Goal: Task Accomplishment & Management: Manage account settings

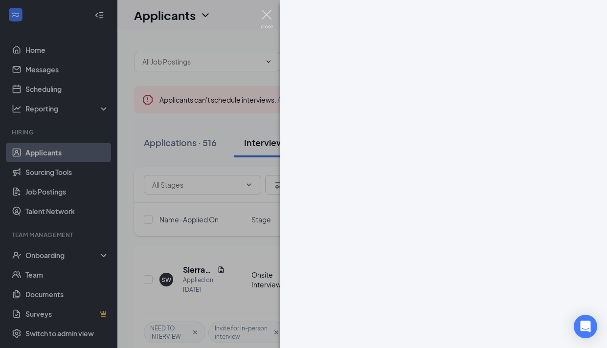
click at [266, 15] on img at bounding box center [267, 19] width 12 height 19
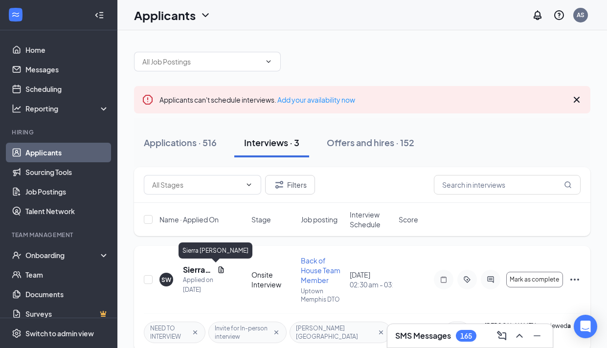
click at [187, 269] on h5 "Sierra Ward" at bounding box center [198, 270] width 30 height 11
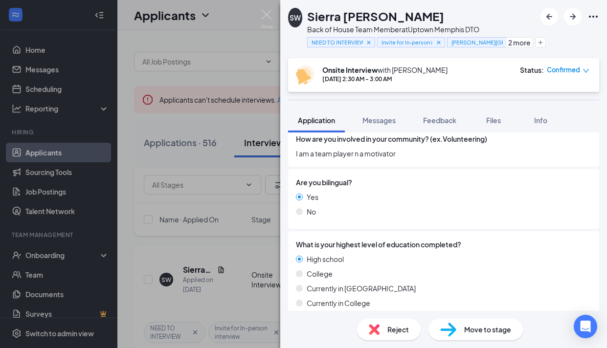
scroll to position [678, 0]
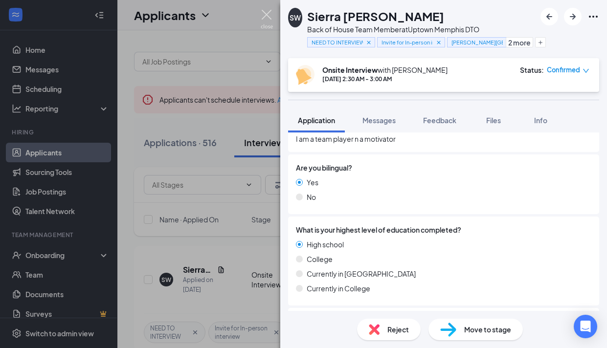
click at [262, 14] on img at bounding box center [267, 19] width 12 height 19
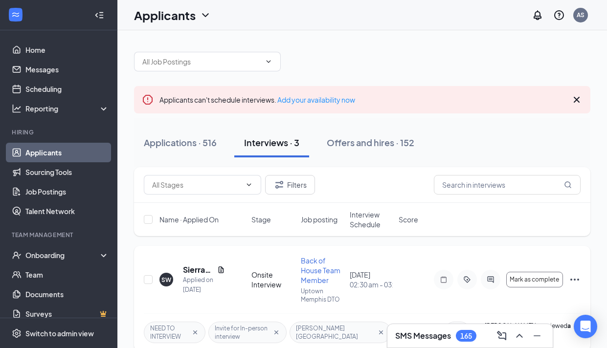
click at [576, 274] on icon "Ellipses" at bounding box center [575, 280] width 12 height 12
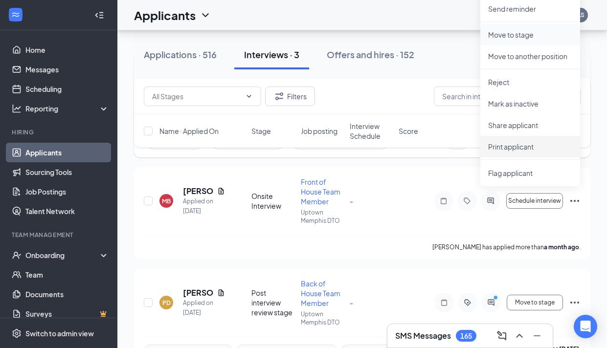
scroll to position [223, 0]
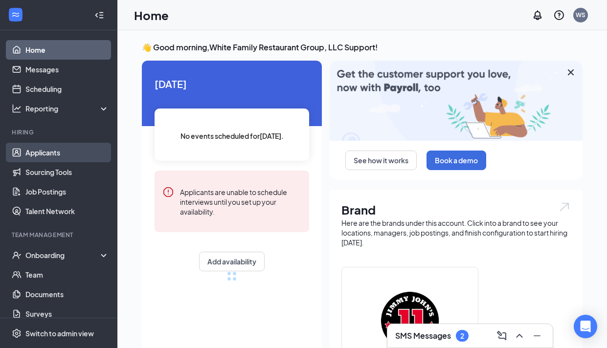
click at [72, 153] on link "Applicants" at bounding box center [67, 153] width 84 height 20
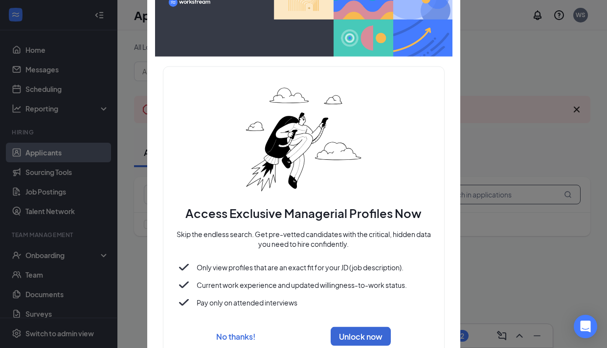
click at [496, 191] on div at bounding box center [303, 174] width 607 height 348
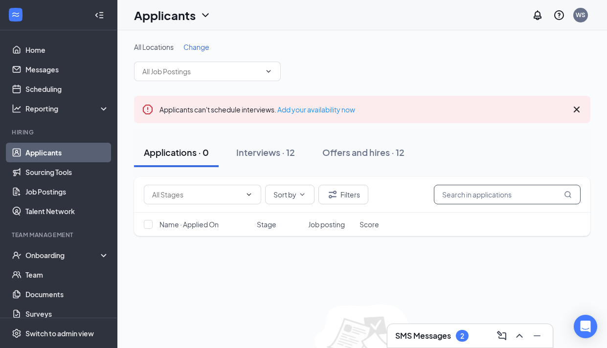
click at [496, 191] on input "text" at bounding box center [507, 195] width 147 height 20
type input "ashton"
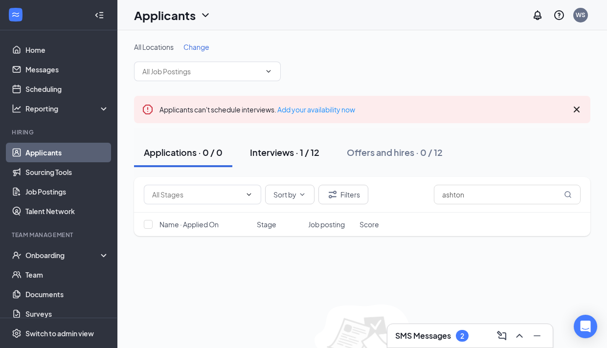
click at [298, 152] on div "Interviews · 1 / 12" at bounding box center [284, 152] width 69 height 12
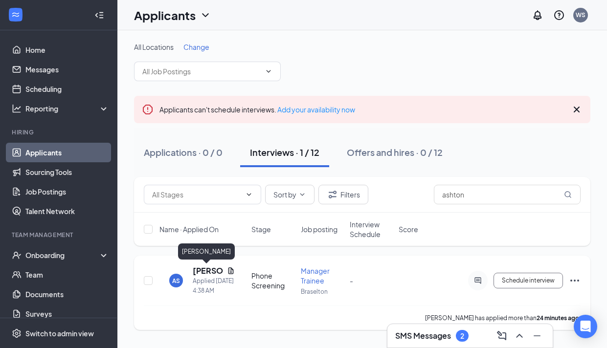
click at [204, 269] on h5 "[PERSON_NAME]" at bounding box center [208, 271] width 30 height 11
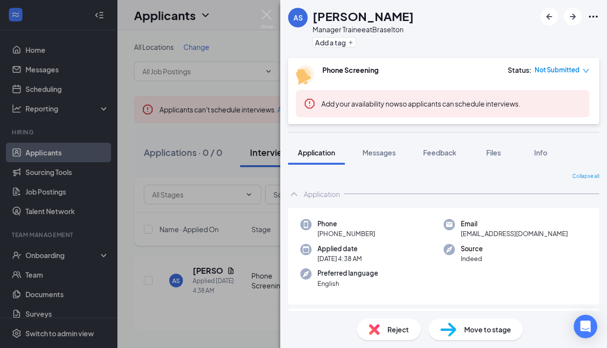
click at [585, 70] on icon "down" at bounding box center [585, 70] width 7 height 7
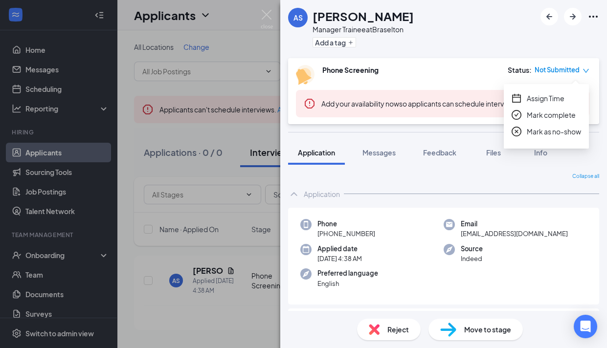
click at [417, 67] on div "Phone Screening Status : Not Submitted" at bounding box center [442, 75] width 293 height 20
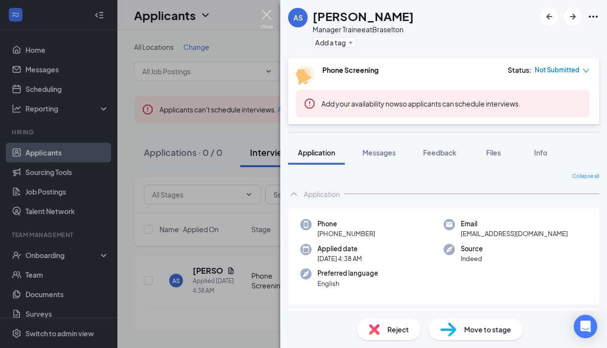
click at [268, 10] on img at bounding box center [267, 19] width 12 height 19
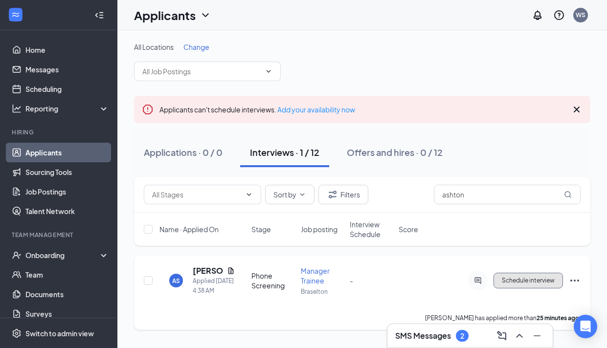
click at [540, 275] on button "Schedule interview" at bounding box center [527, 281] width 69 height 16
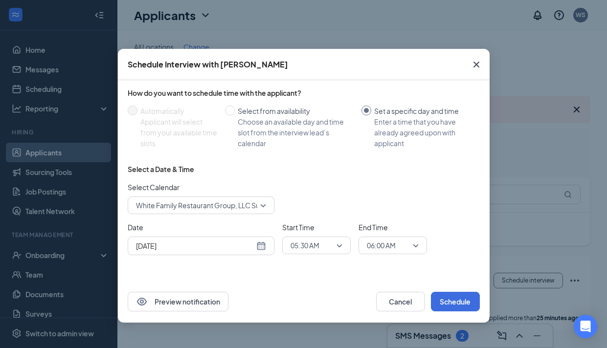
click at [477, 65] on icon "Cross" at bounding box center [476, 65] width 12 height 12
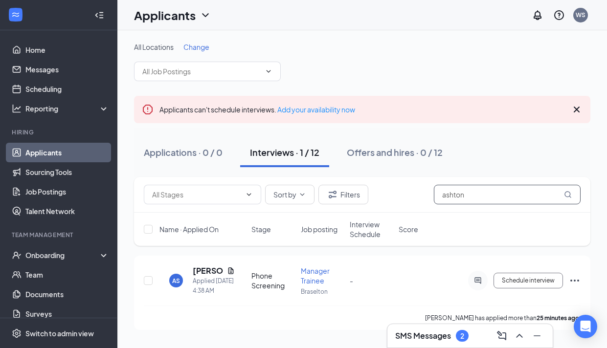
drag, startPoint x: 491, startPoint y: 194, endPoint x: 393, endPoint y: 202, distance: 98.6
click at [393, 202] on div "Sort by Filters ashton" at bounding box center [362, 195] width 437 height 20
click at [452, 195] on input "ashton" at bounding box center [507, 195] width 147 height 20
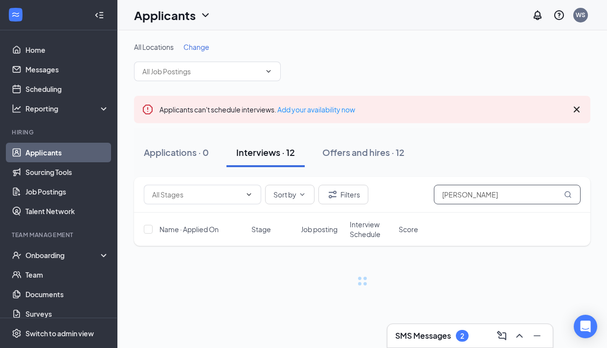
type input "Kevin"
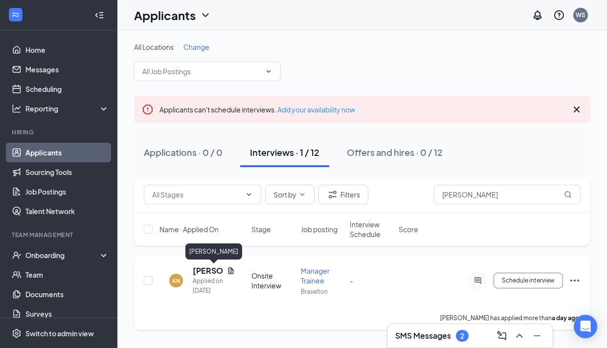
click at [203, 267] on h5 "[PERSON_NAME]" at bounding box center [208, 271] width 30 height 11
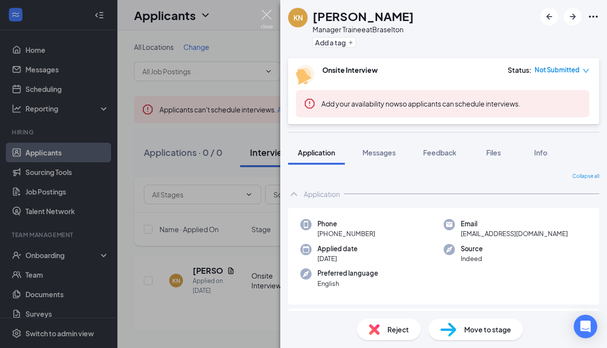
click at [265, 15] on img at bounding box center [267, 19] width 12 height 19
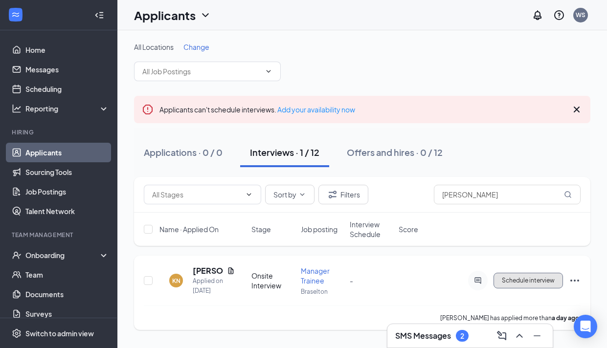
click at [537, 277] on span "Schedule interview" at bounding box center [528, 280] width 53 height 7
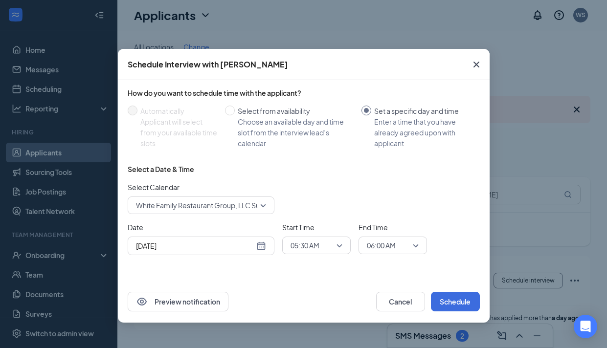
click at [476, 65] on icon "Cross" at bounding box center [476, 65] width 6 height 6
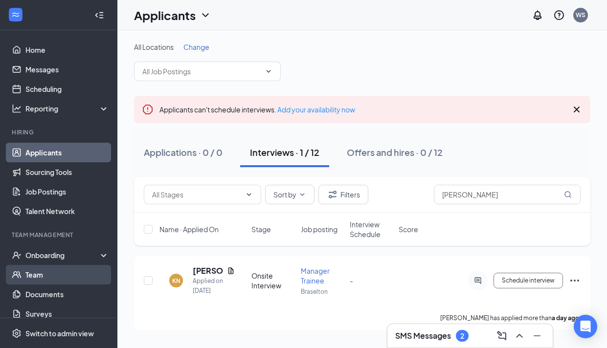
scroll to position [54, 0]
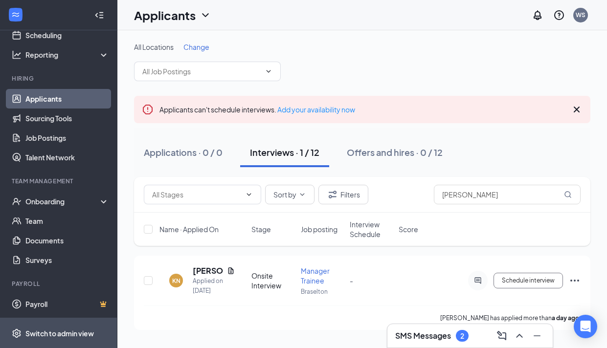
click at [52, 327] on span "Switch to admin view" at bounding box center [67, 333] width 84 height 30
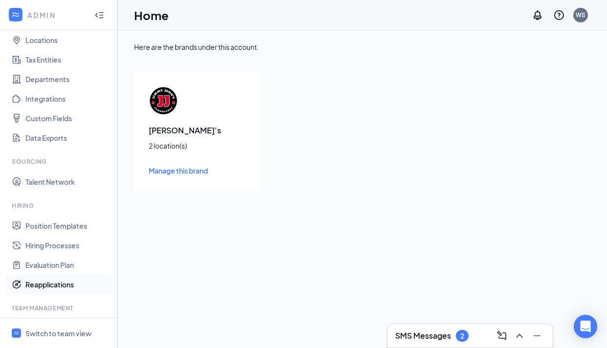
scroll to position [142, 0]
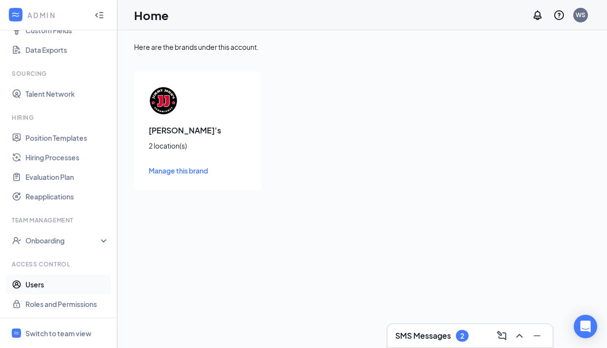
click at [51, 281] on link "Users" at bounding box center [67, 285] width 84 height 20
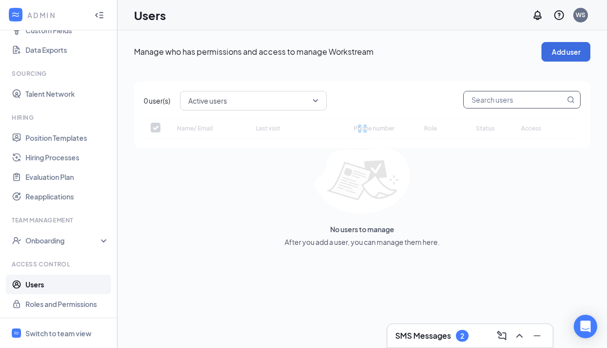
checkbox input "false"
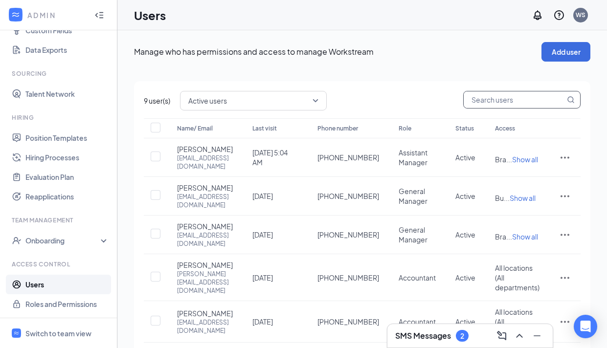
click at [501, 92] on input "text" at bounding box center [514, 99] width 101 height 17
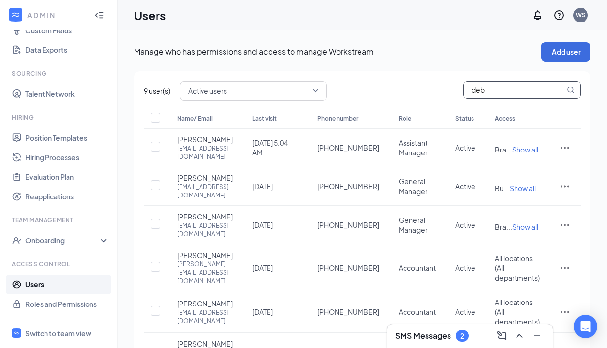
type input "de"
checkbox input "true"
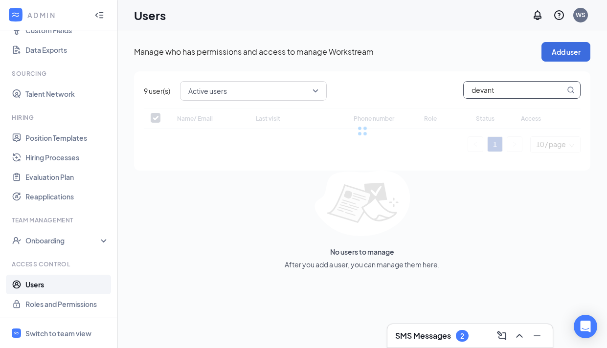
type input "devante"
checkbox input "false"
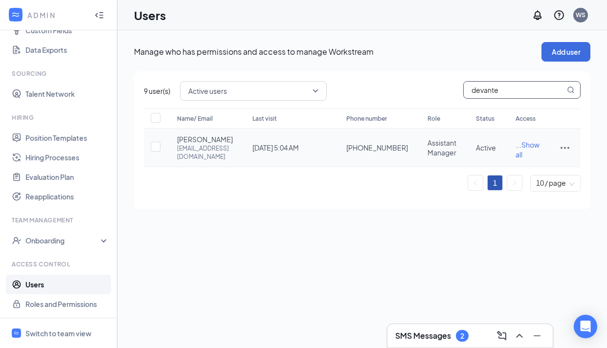
type input "devante"
click at [559, 154] on icon "ActionsIcon" at bounding box center [565, 148] width 12 height 12
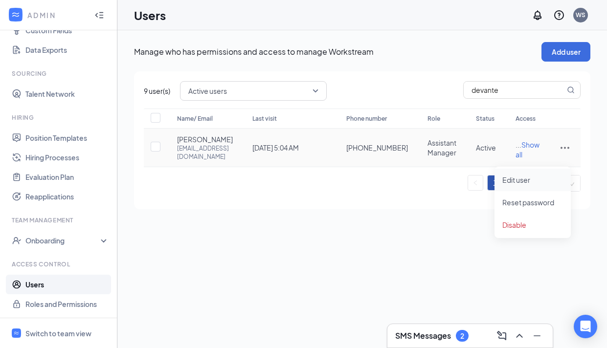
click at [514, 176] on span "Edit user" at bounding box center [516, 180] width 28 height 9
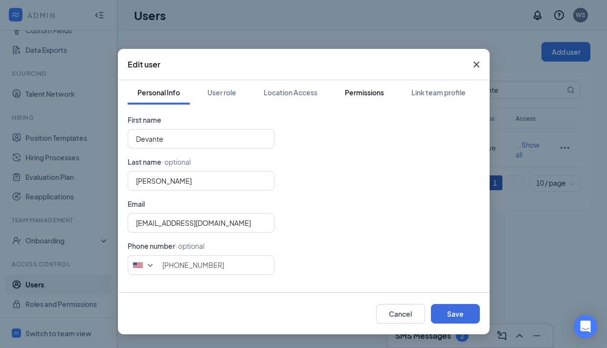
click at [372, 89] on div "Permissions" at bounding box center [364, 93] width 39 height 10
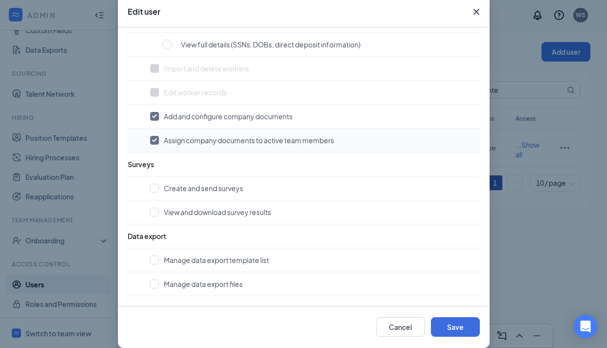
scroll to position [64, 0]
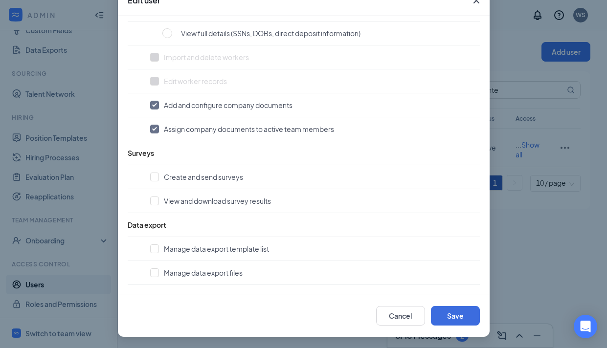
click at [479, 2] on icon "Cross" at bounding box center [476, 1] width 12 height 12
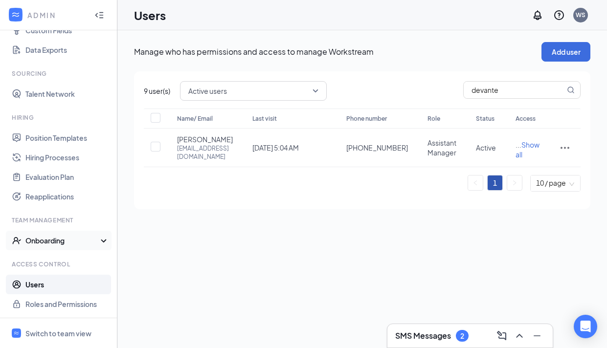
click at [99, 241] on div "Onboarding" at bounding box center [62, 241] width 75 height 10
click at [92, 263] on link "Onboarding Processes" at bounding box center [67, 260] width 84 height 20
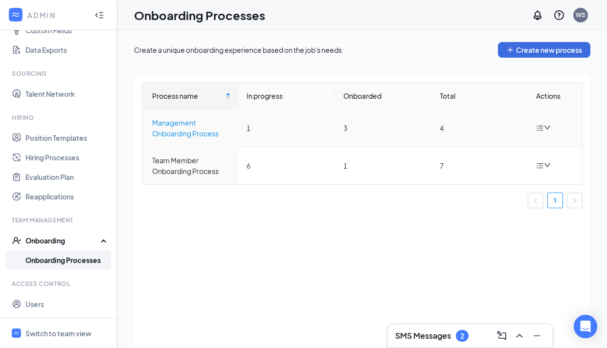
click at [191, 130] on div "Management Onboarding Process" at bounding box center [191, 128] width 79 height 22
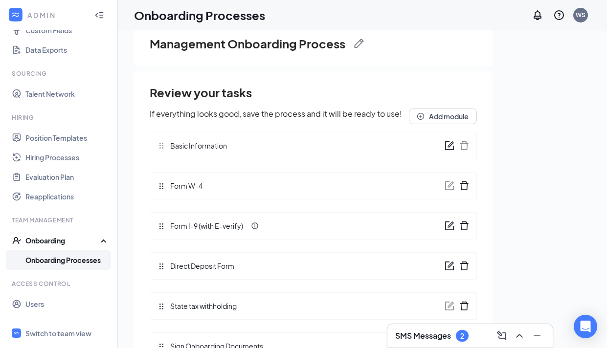
scroll to position [44, 0]
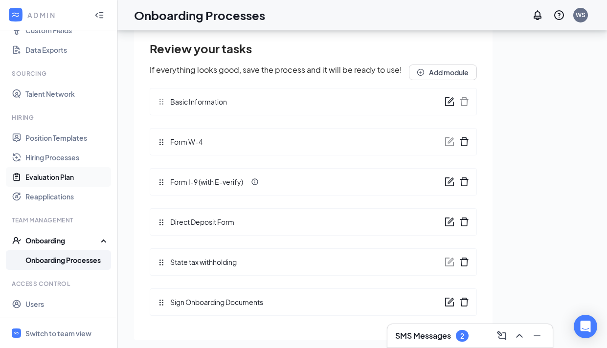
click at [61, 169] on link "Evaluation Plan" at bounding box center [67, 177] width 84 height 20
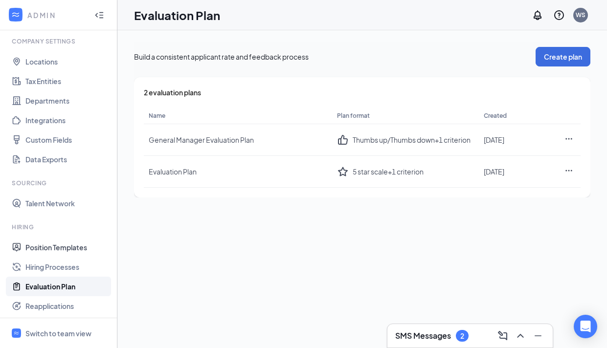
scroll to position [33, 0]
click at [65, 267] on link "Hiring Processes" at bounding box center [67, 266] width 84 height 20
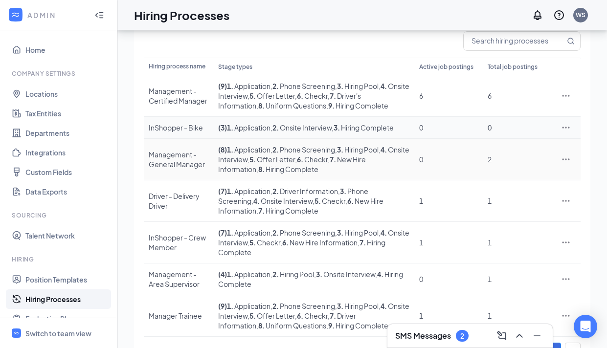
scroll to position [90, 0]
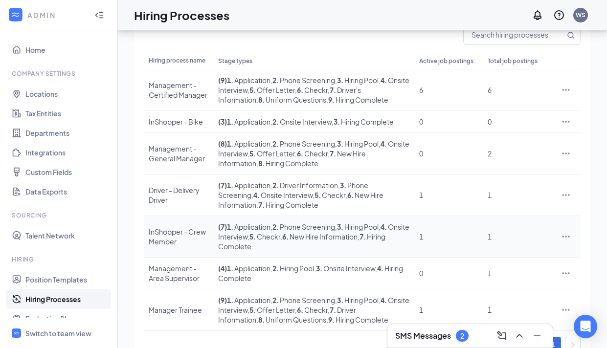
click at [192, 232] on div "InShopper - Crew Member" at bounding box center [179, 237] width 60 height 20
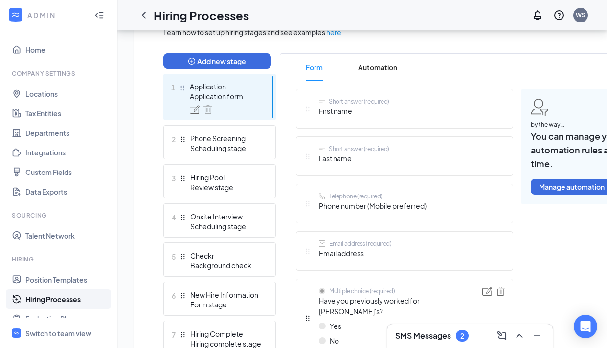
scroll to position [239, 0]
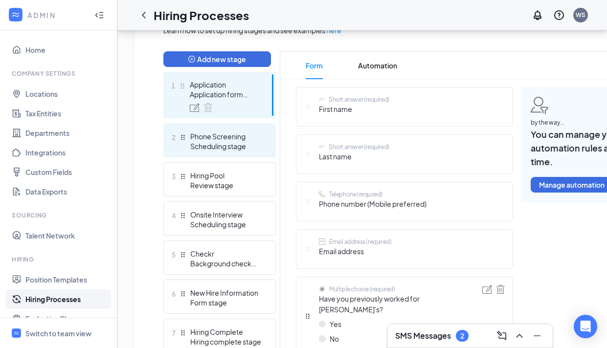
click at [235, 147] on div "Scheduling stage" at bounding box center [225, 146] width 71 height 10
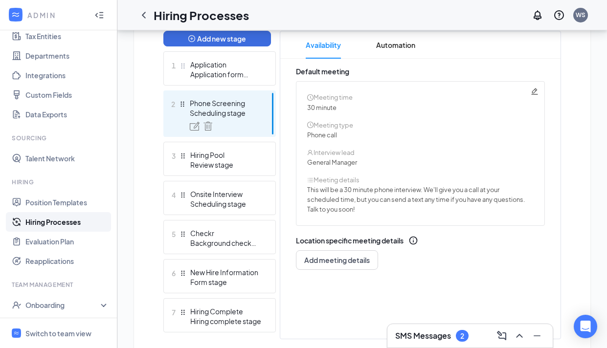
scroll to position [100, 0]
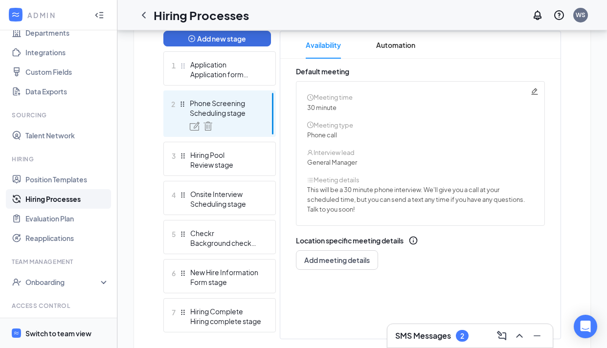
click at [67, 333] on div "Switch to team view" at bounding box center [58, 334] width 66 height 10
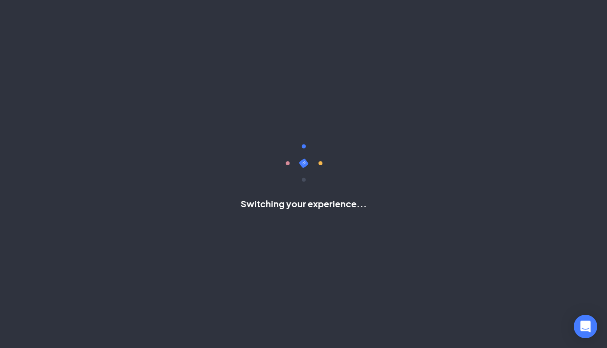
scroll to position [54, 0]
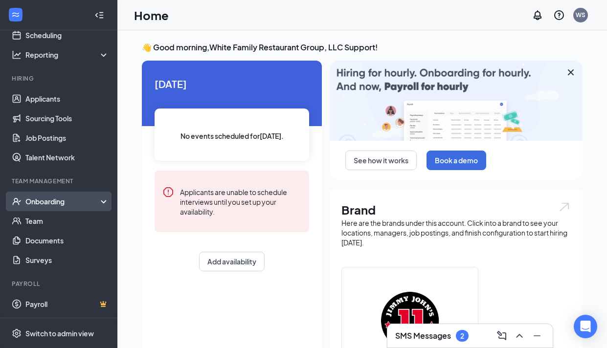
click at [94, 201] on div "Onboarding" at bounding box center [62, 202] width 75 height 10
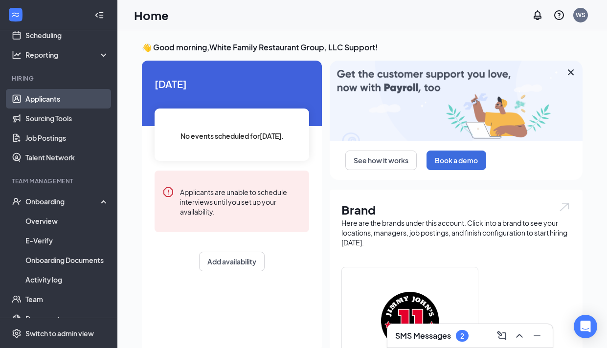
click at [70, 105] on link "Applicants" at bounding box center [67, 99] width 84 height 20
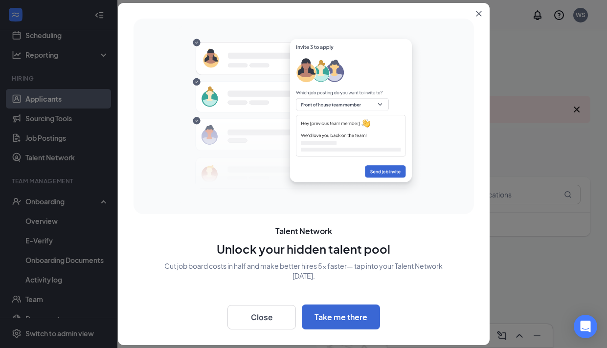
click at [480, 6] on button "Close" at bounding box center [481, 12] width 18 height 18
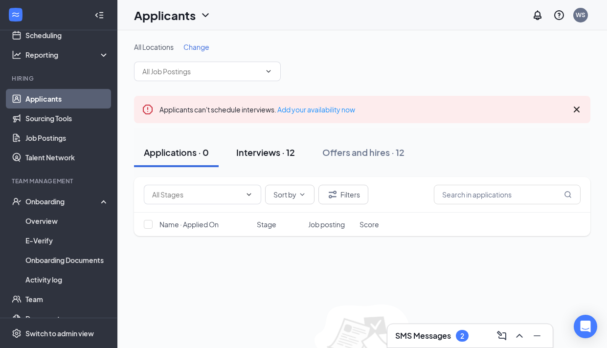
click at [294, 149] on div "Interviews · 12" at bounding box center [265, 152] width 59 height 12
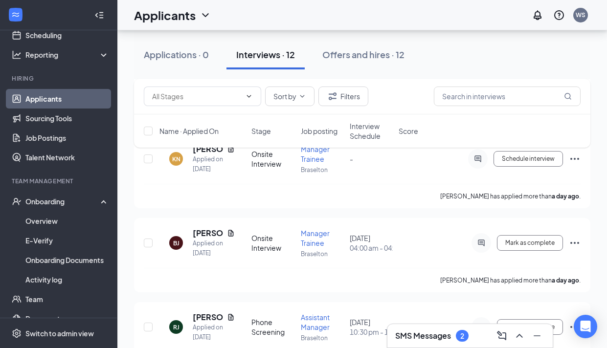
scroll to position [238, 0]
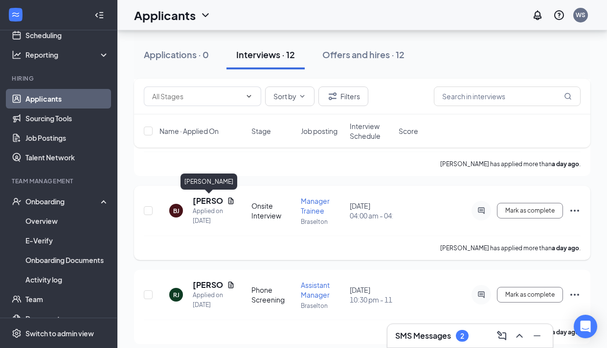
click at [205, 199] on h5 "[PERSON_NAME]" at bounding box center [208, 201] width 30 height 11
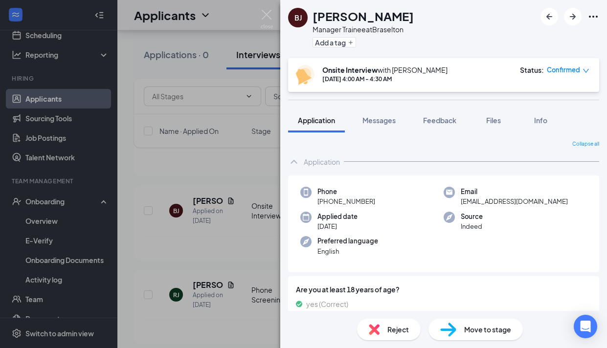
click at [579, 72] on span "Confirmed" at bounding box center [563, 70] width 33 height 10
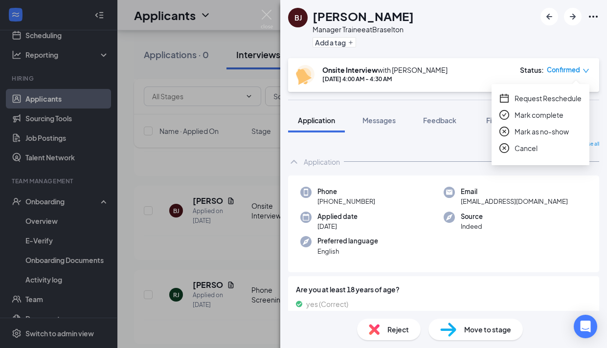
click at [431, 101] on div "[PERSON_NAME] Brieyona [PERSON_NAME] Manager Trainee at [GEOGRAPHIC_DATA] Add a…" at bounding box center [443, 174] width 327 height 348
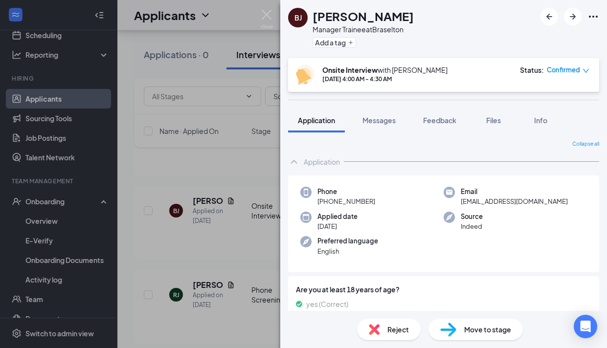
click at [270, 9] on div "[PERSON_NAME] Brieyona [PERSON_NAME] Manager Trainee at [GEOGRAPHIC_DATA] Add a…" at bounding box center [303, 174] width 607 height 348
